Goal: Transaction & Acquisition: Purchase product/service

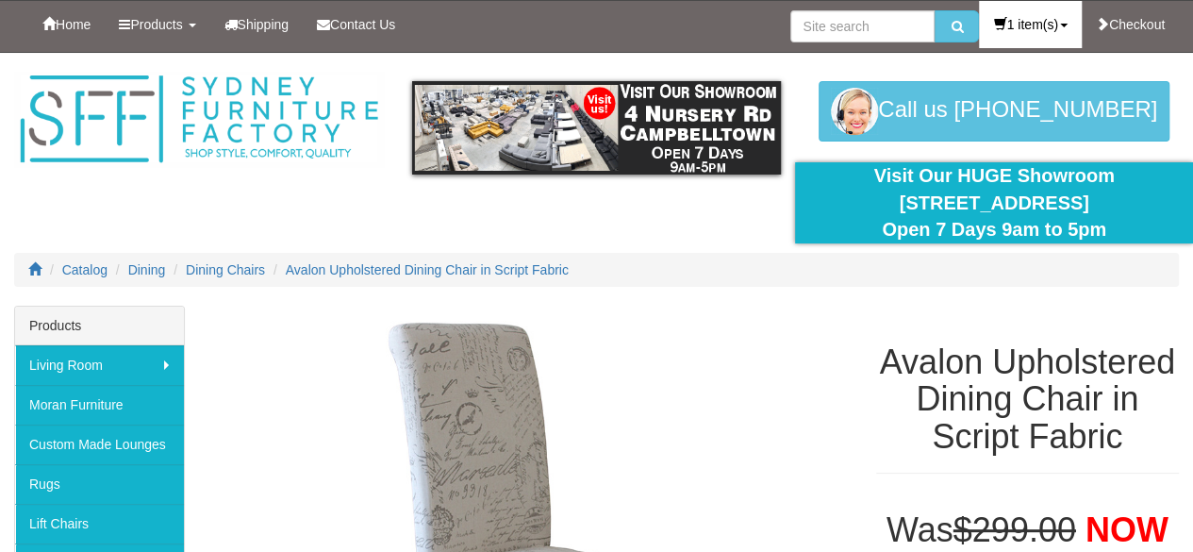
click at [1060, 27] on link "1 item(s)" at bounding box center [1030, 24] width 102 height 47
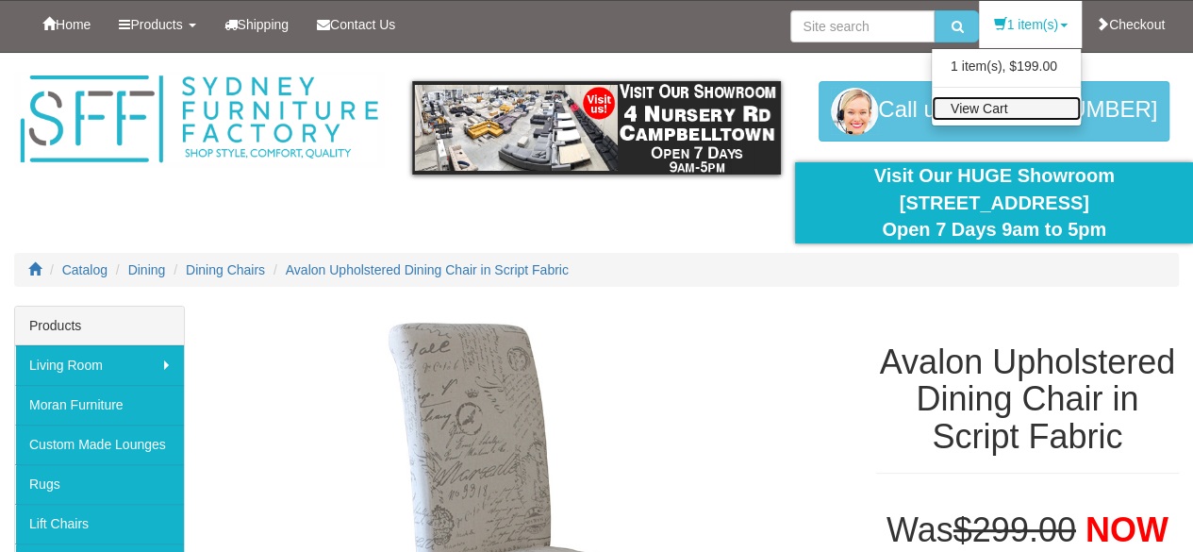
click at [981, 108] on link "View Cart" at bounding box center [1006, 108] width 149 height 25
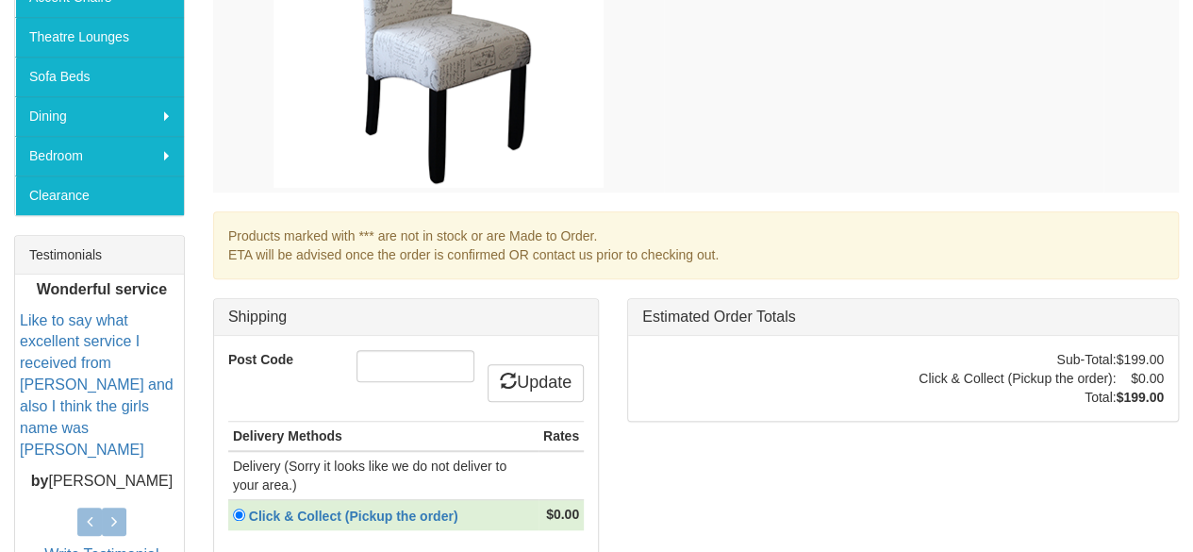
scroll to position [660, 0]
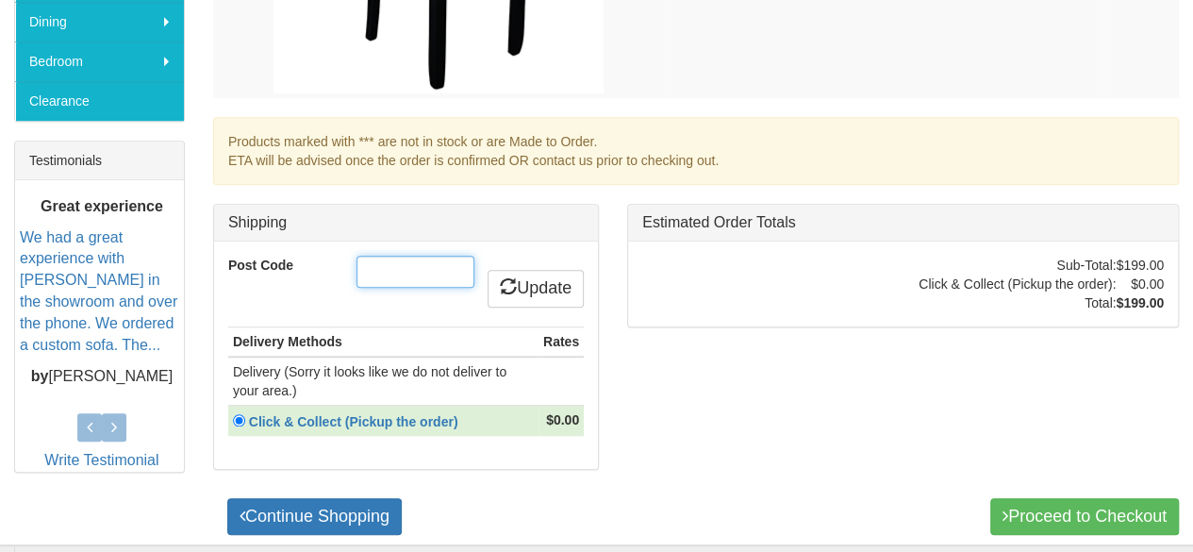
click at [401, 260] on input "Post Code" at bounding box center [416, 272] width 118 height 32
type input "6009"
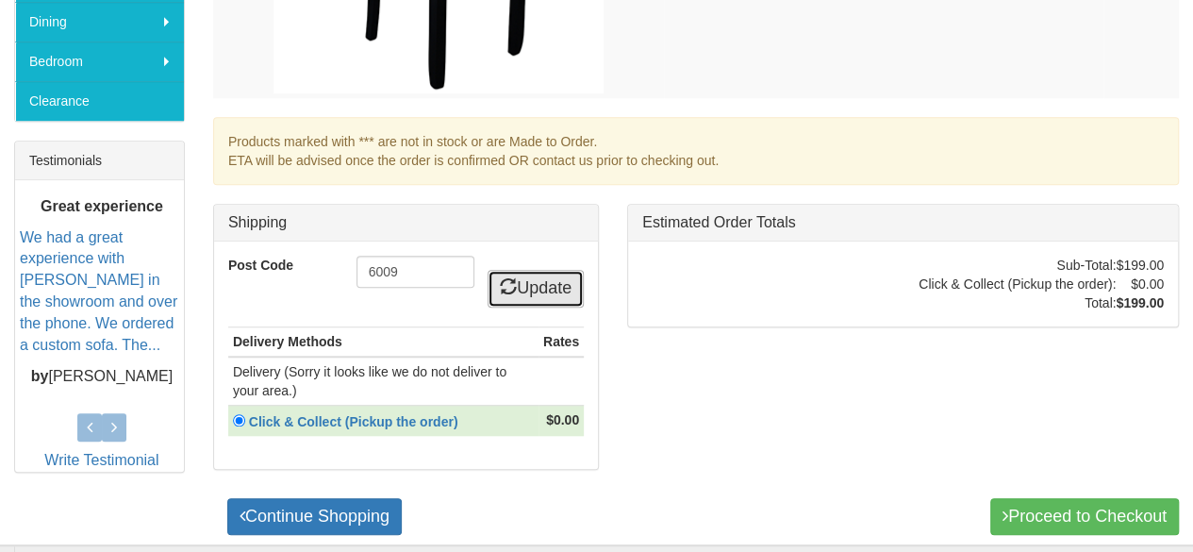
click at [522, 286] on link "Update" at bounding box center [536, 289] width 96 height 38
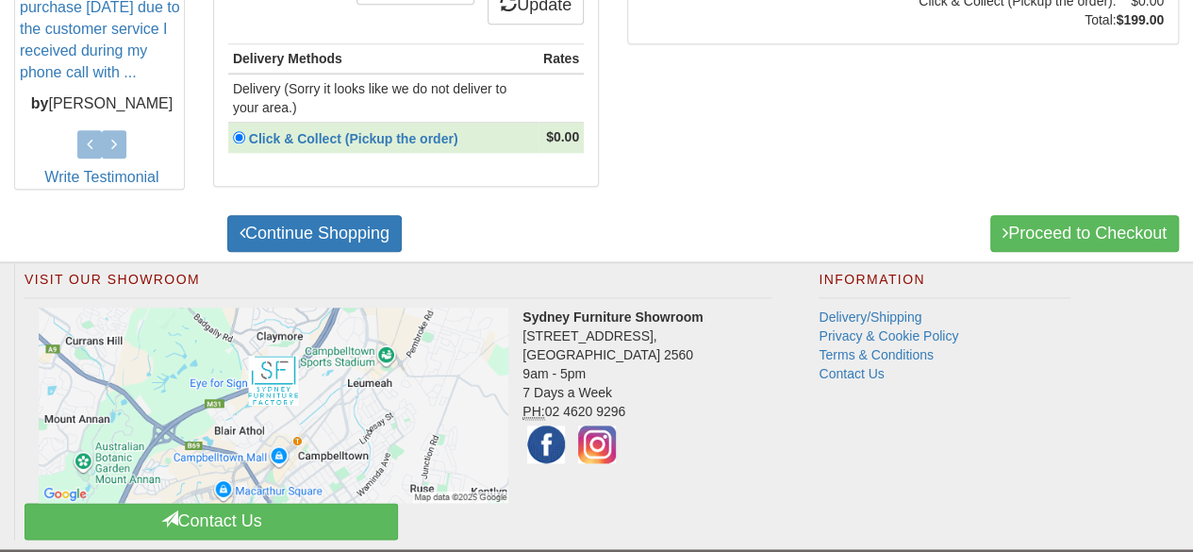
scroll to position [983, 0]
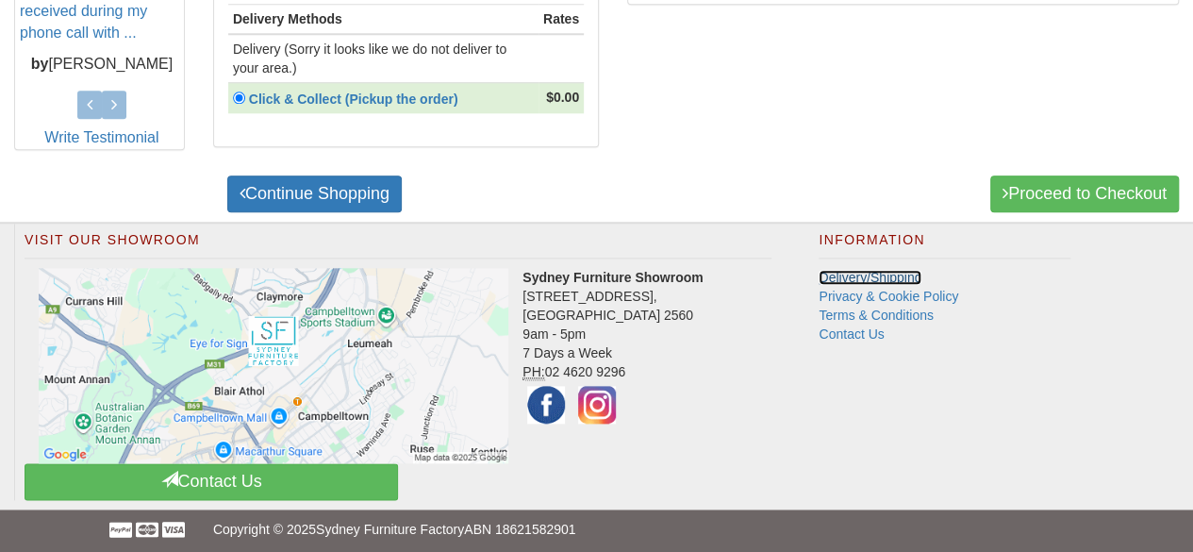
click at [867, 270] on link "Delivery/Shipping" at bounding box center [870, 277] width 103 height 15
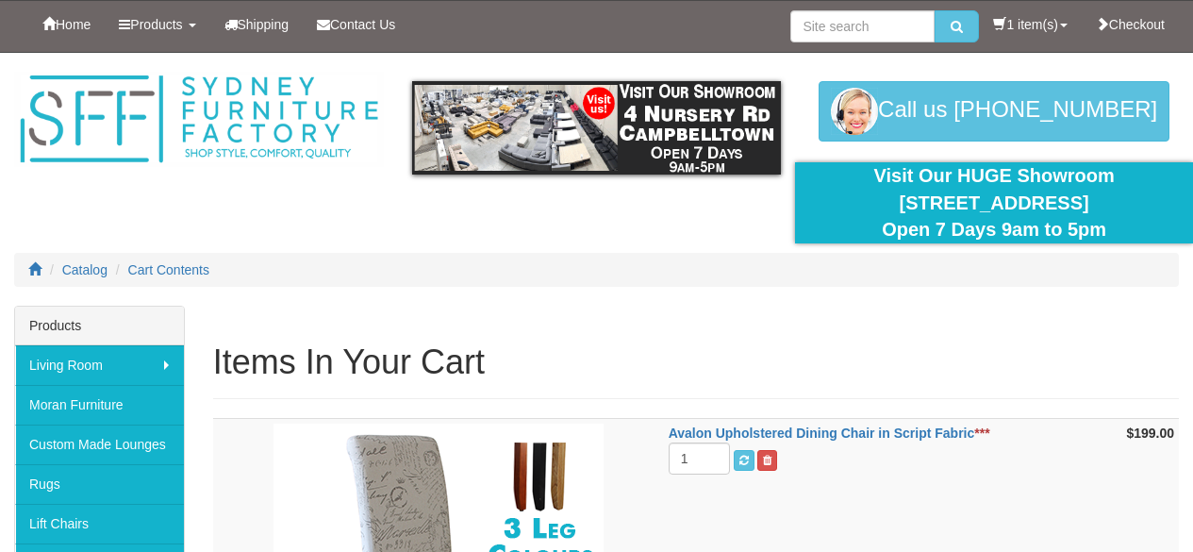
scroll to position [660, 0]
